Goal: Transaction & Acquisition: Book appointment/travel/reservation

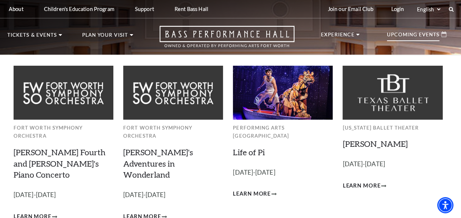
click at [415, 37] on p "Upcoming Events" at bounding box center [413, 36] width 52 height 9
click at [445, 34] on icon at bounding box center [443, 35] width 5 height 6
click at [396, 34] on p "Upcoming Events" at bounding box center [413, 36] width 52 height 9
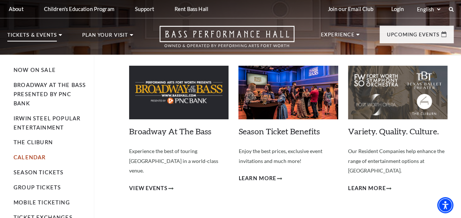
click at [30, 157] on link "Calendar" at bounding box center [30, 157] width 32 height 6
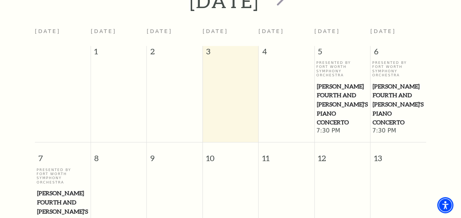
scroll to position [167, 0]
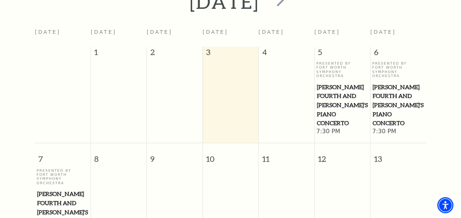
click at [384, 94] on span "[PERSON_NAME] Fourth and [PERSON_NAME]'s Piano Concerto" at bounding box center [398, 105] width 51 height 45
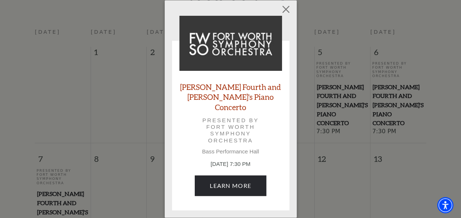
click at [204, 93] on link "[PERSON_NAME] Fourth and [PERSON_NAME]'s Piano Concerto" at bounding box center [230, 97] width 103 height 30
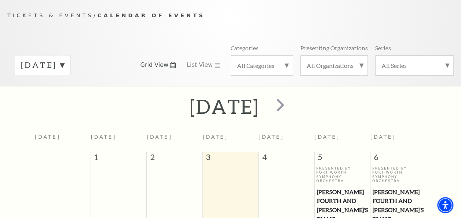
click at [376, 187] on span "[PERSON_NAME] Fourth and [PERSON_NAME]'s Piano Concerto" at bounding box center [398, 209] width 51 height 45
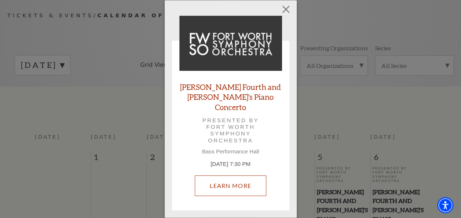
click at [229, 179] on link "Learn More" at bounding box center [231, 185] width 72 height 21
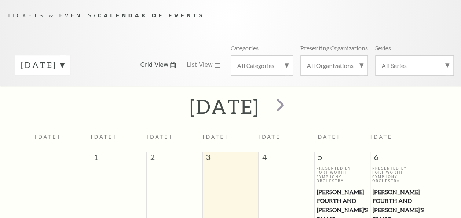
scroll to position [62, 0]
click at [388, 190] on span "[PERSON_NAME] Fourth and [PERSON_NAME]'s Piano Concerto" at bounding box center [398, 209] width 51 height 45
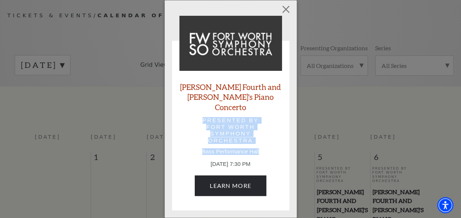
drag, startPoint x: 196, startPoint y: 114, endPoint x: 264, endPoint y: 144, distance: 74.2
click at [264, 144] on div "Brahms Fourth and Grieg's Piano Concerto Presented by Fort Worth Symphony Orche…" at bounding box center [230, 109] width 103 height 187
copy div "Presented by Fort Worth Symphony Orchestra Bass Performance Hall"
click at [189, 137] on div "Brahms Fourth and Grieg's Piano Concerto Presented by Fort Worth Symphony Orche…" at bounding box center [230, 109] width 103 height 187
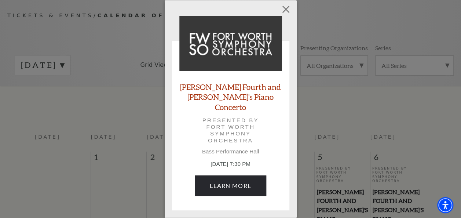
click at [250, 92] on link "[PERSON_NAME] Fourth and [PERSON_NAME]'s Piano Concerto" at bounding box center [230, 97] width 103 height 30
